Goal: Task Accomplishment & Management: Use online tool/utility

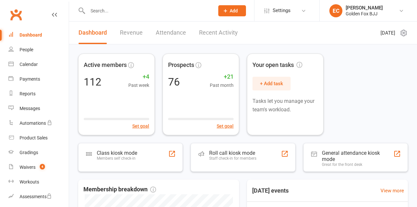
click at [123, 156] on div "Class kiosk mode" at bounding box center [117, 153] width 40 height 6
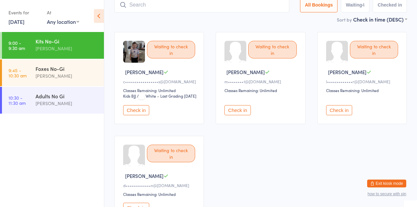
scroll to position [45, 0]
click at [53, 72] on div "Foxes No-Gi" at bounding box center [67, 68] width 63 height 7
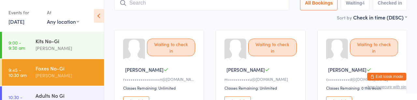
scroll to position [45, 0]
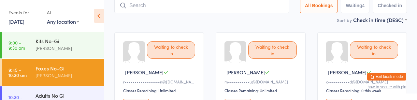
click at [52, 52] on div "[PERSON_NAME]" at bounding box center [67, 48] width 63 height 7
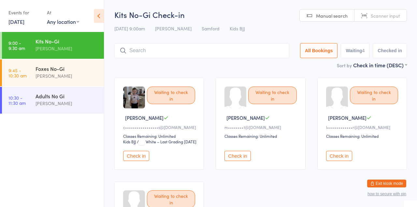
click at [195, 58] on input "search" at bounding box center [201, 50] width 175 height 15
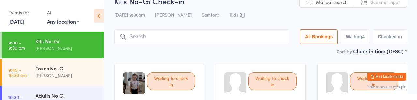
scroll to position [48, 0]
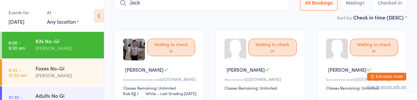
type input "Jack"
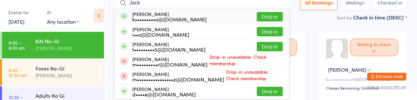
click at [257, 22] on button "Drop in" at bounding box center [270, 16] width 26 height 9
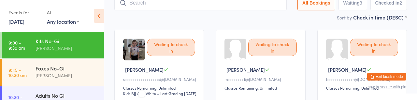
click at [182, 72] on div "Waiting to check in Logan A c•••••••••••••••••s@outlook.com.au Classes Remainin…" at bounding box center [159, 76] width 90 height 92
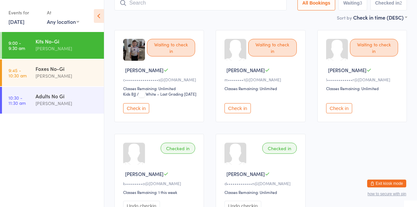
click at [145, 113] on button "Check in" at bounding box center [136, 108] width 26 height 10
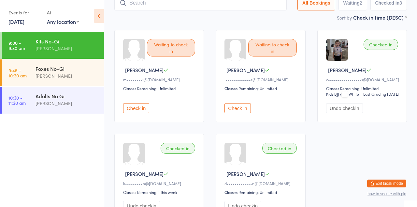
click at [215, 10] on input "search" at bounding box center [200, 2] width 172 height 15
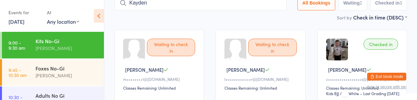
type input "Kayden"
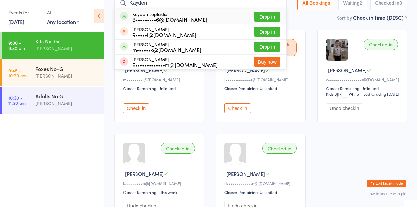
click at [254, 18] on button "Drop in" at bounding box center [267, 16] width 26 height 9
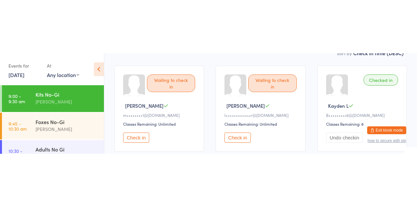
scroll to position [66, 0]
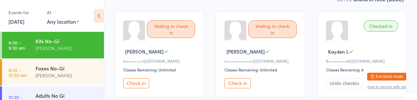
click at [141, 89] on button "Check in" at bounding box center [136, 84] width 26 height 10
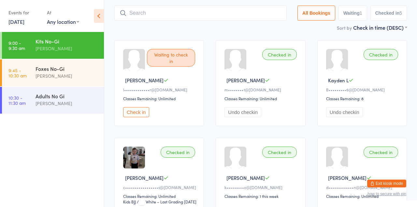
scroll to position [0, 0]
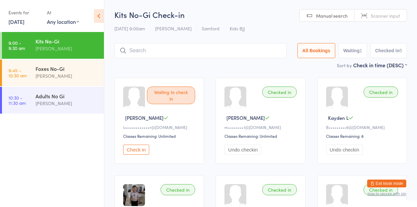
click at [137, 52] on input "search" at bounding box center [200, 50] width 172 height 15
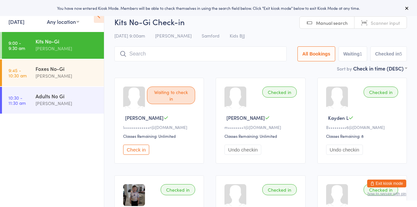
click at [144, 61] on input "search" at bounding box center [200, 53] width 172 height 15
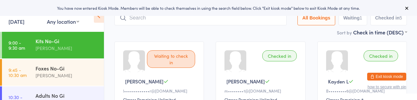
scroll to position [51, 0]
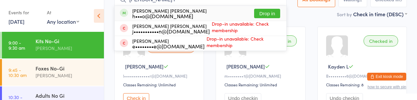
type input "Cooper r"
click at [254, 17] on button "Drop in" at bounding box center [267, 13] width 26 height 9
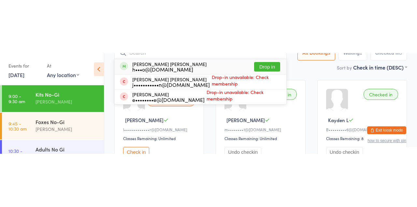
scroll to position [48, 0]
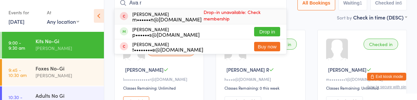
type input "Ava r"
click at [155, 37] on div "p••••••s@parklandsplumbing.com" at bounding box center [165, 34] width 67 height 5
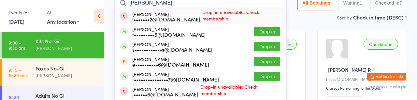
type input "Eli h"
click at [222, 44] on div "Eli Nipperess s••••••••••••s@me.com Drop in" at bounding box center [201, 46] width 172 height 15
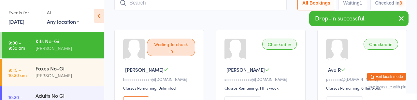
click at [252, 21] on div "Sort by Check in time (DESC) First name (ASC) First name (DESC) Last name (ASC)…" at bounding box center [260, 17] width 293 height 7
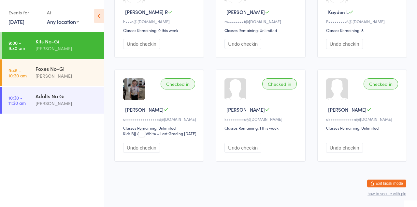
scroll to position [234, 0]
click at [61, 80] on div "[PERSON_NAME]" at bounding box center [67, 75] width 63 height 7
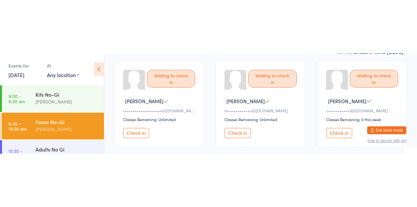
scroll to position [70, 0]
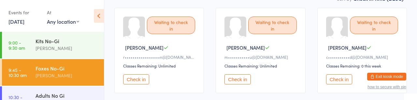
click at [138, 85] on button "Check in" at bounding box center [136, 80] width 26 height 10
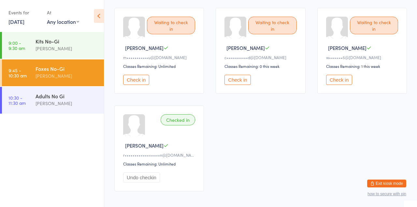
scroll to position [72, 0]
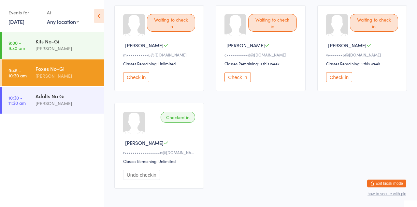
click at [249, 82] on button "Check in" at bounding box center [238, 77] width 26 height 10
